Goal: Find specific page/section: Find specific page/section

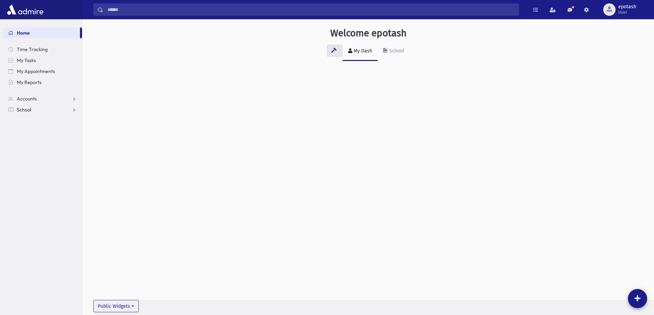
click at [55, 110] on link "School" at bounding box center [42, 109] width 79 height 11
click at [47, 120] on link "Students" at bounding box center [42, 120] width 79 height 11
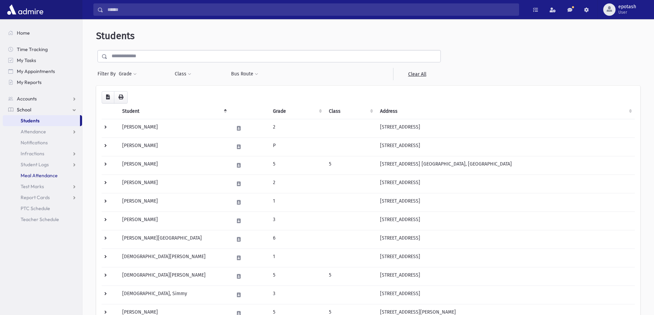
click at [68, 177] on link "Meal Attendance" at bounding box center [42, 175] width 79 height 11
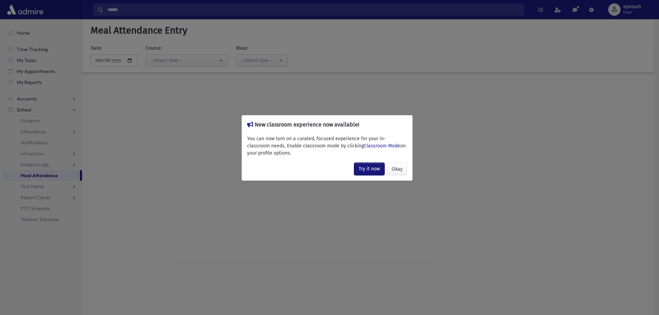
click at [371, 173] on link "Try it now" at bounding box center [369, 169] width 30 height 12
